Goal: Find contact information: Obtain details needed to contact an individual or organization

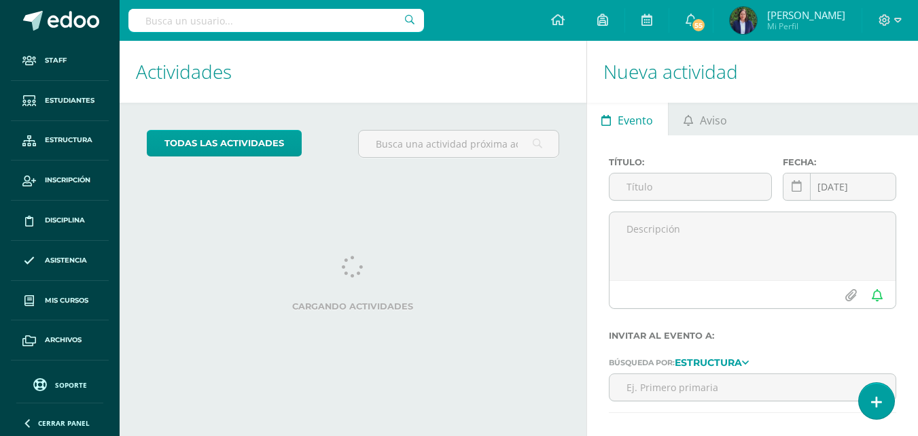
click at [158, 24] on input "text" at bounding box center [276, 20] width 296 height 23
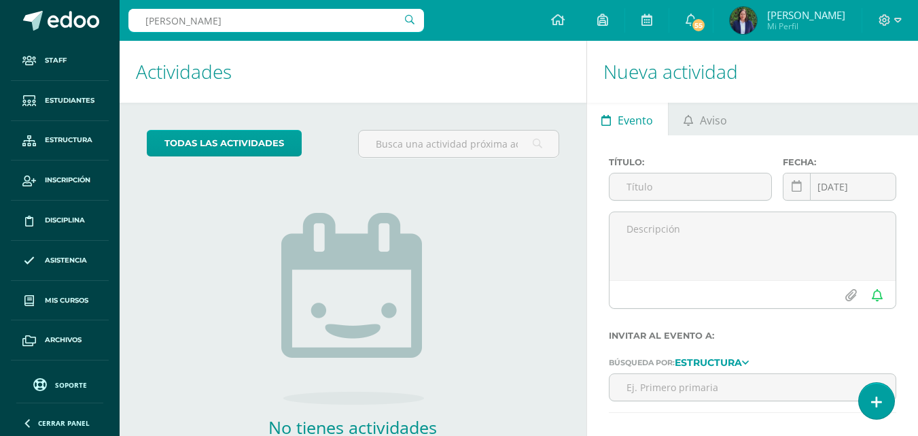
type input "camila uribio"
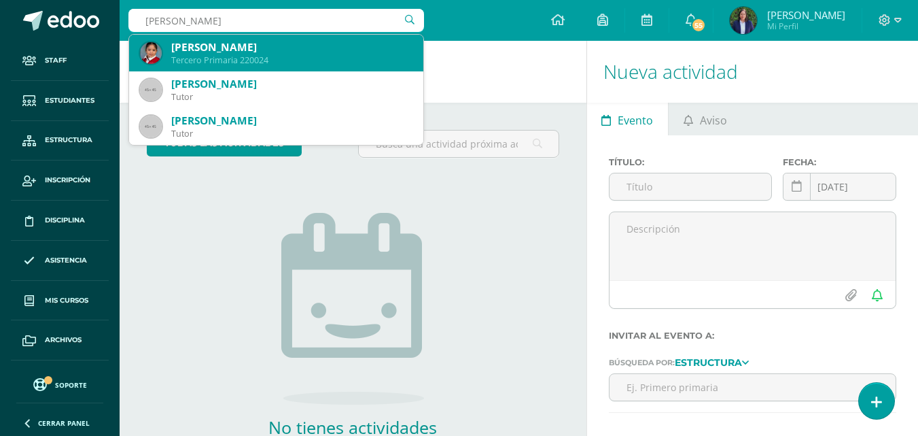
click at [248, 52] on div "[PERSON_NAME]" at bounding box center [291, 47] width 241 height 14
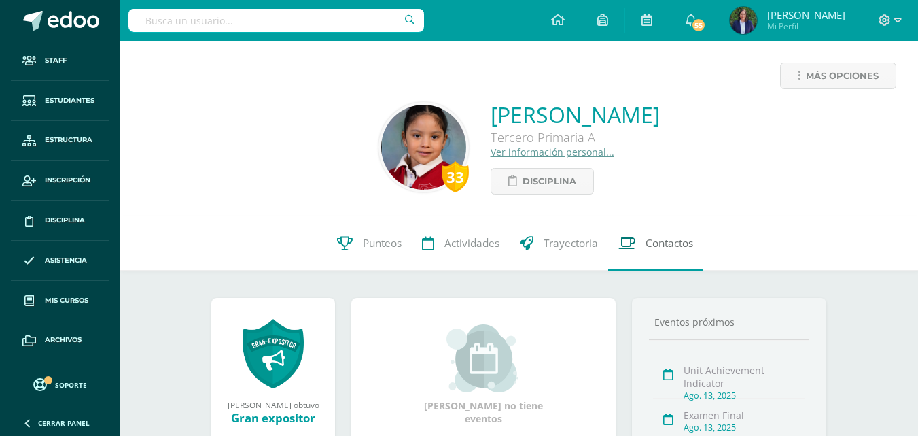
click at [676, 242] on span "Contactos" at bounding box center [670, 243] width 48 height 14
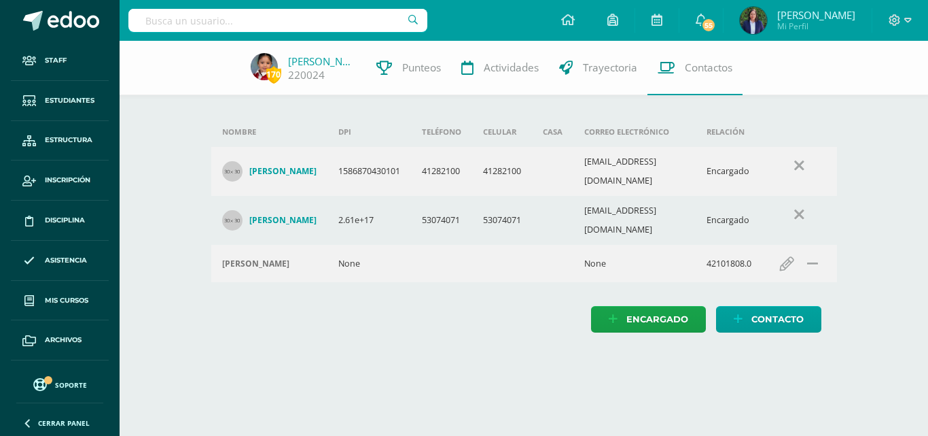
click at [267, 215] on h4 "José Leopoldo Uribio Mendoza" at bounding box center [282, 220] width 67 height 11
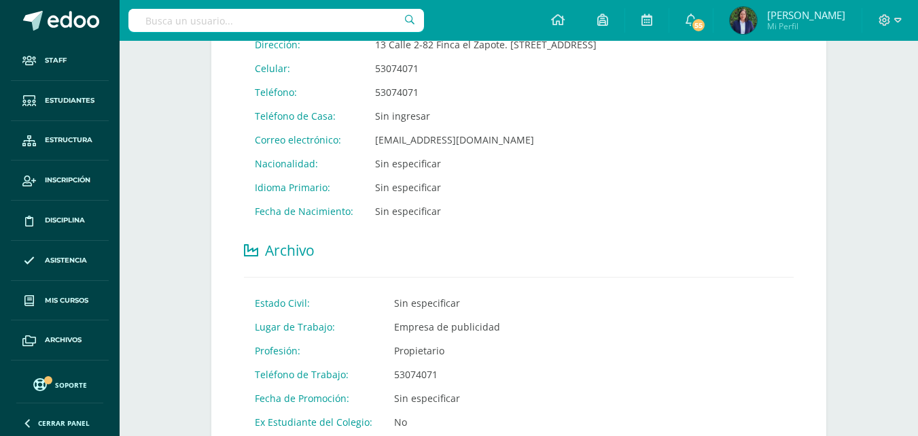
scroll to position [389, 0]
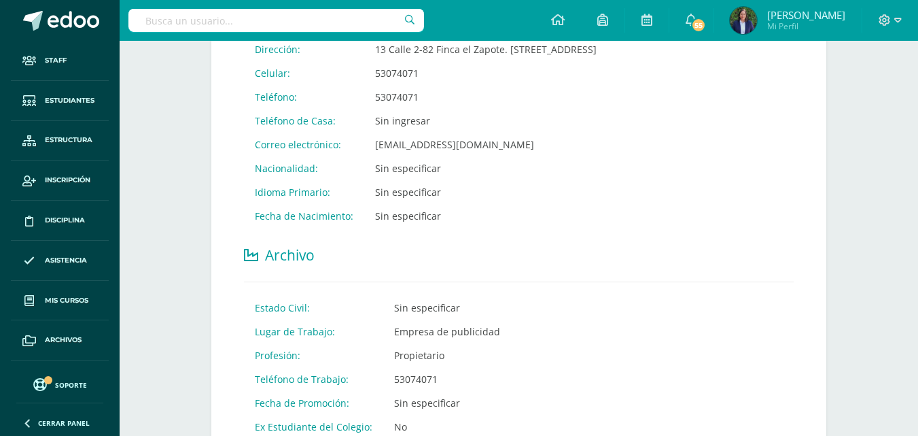
drag, startPoint x: 434, startPoint y: 405, endPoint x: 391, endPoint y: 406, distance: 43.5
click at [391, 391] on td "53074071" at bounding box center [464, 379] width 162 height 24
copy td "53074071"
